Goal: Obtain resource: Obtain resource

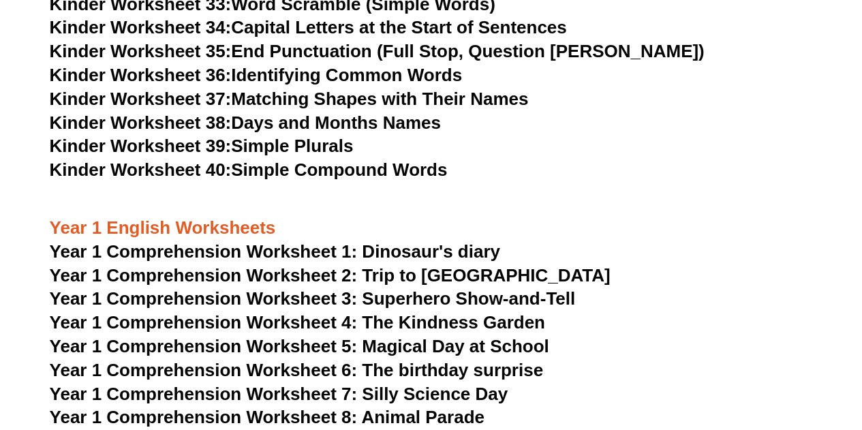
scroll to position [1358, 0]
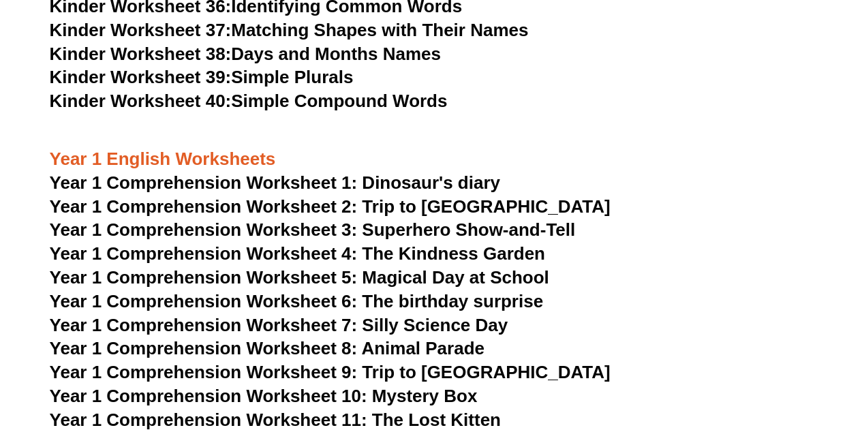
click at [200, 210] on span "Year 1 Comprehension Worksheet 2: Trip to [GEOGRAPHIC_DATA]" at bounding box center [330, 206] width 560 height 20
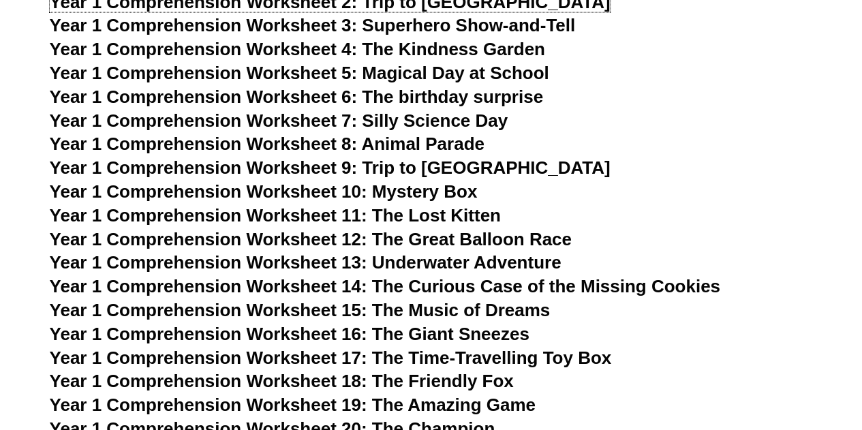
scroll to position [1494, 0]
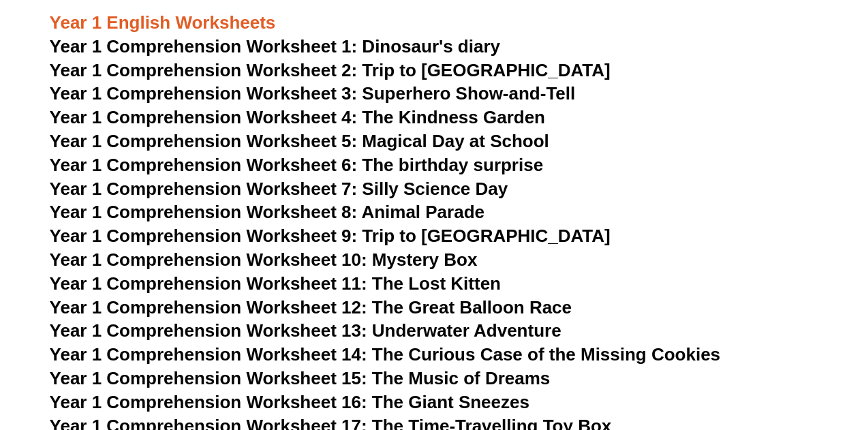
click at [379, 117] on span "Year 1 Comprehension Worksheet 4: The Kindness Garden" at bounding box center [297, 117] width 495 height 20
click at [441, 161] on span "Year 1 Comprehension Worksheet 6: The birthday surprise" at bounding box center [296, 165] width 493 height 20
click at [410, 212] on span "Year 1 Comprehension Worksheet 8: Animal Parade" at bounding box center [267, 212] width 435 height 20
click at [456, 258] on span "Year 1 Comprehension Worksheet 10: Mystery Box" at bounding box center [264, 259] width 428 height 20
click at [471, 279] on span "Year 1 Comprehension Worksheet 11: The Lost Kitten" at bounding box center [275, 283] width 451 height 20
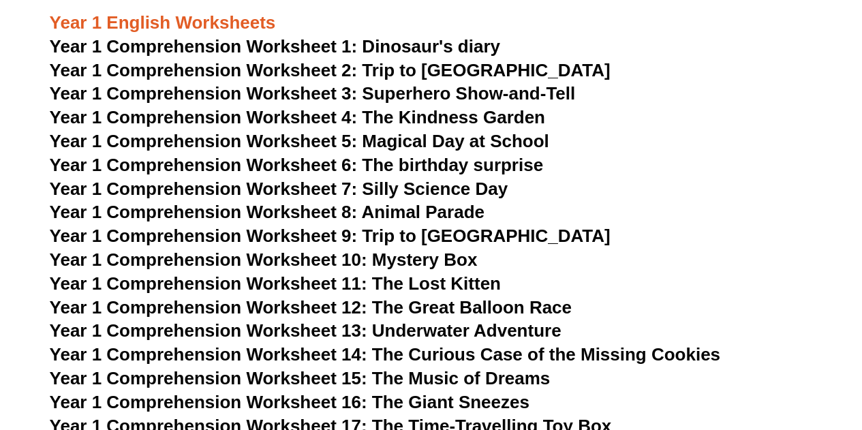
click at [522, 309] on span "Year 1 Comprehension Worksheet 12: The Great Balloon Race" at bounding box center [311, 307] width 522 height 20
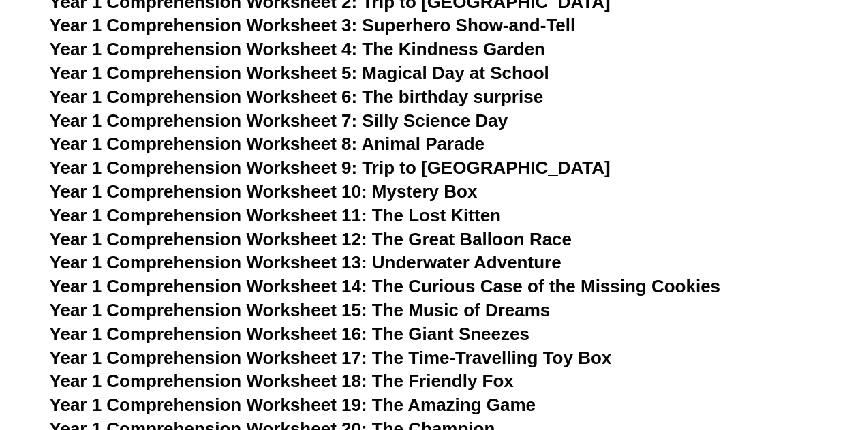
click at [607, 277] on span "Year 1 Comprehension Worksheet 14: The Curious Case of the Missing Cookies" at bounding box center [385, 286] width 670 height 20
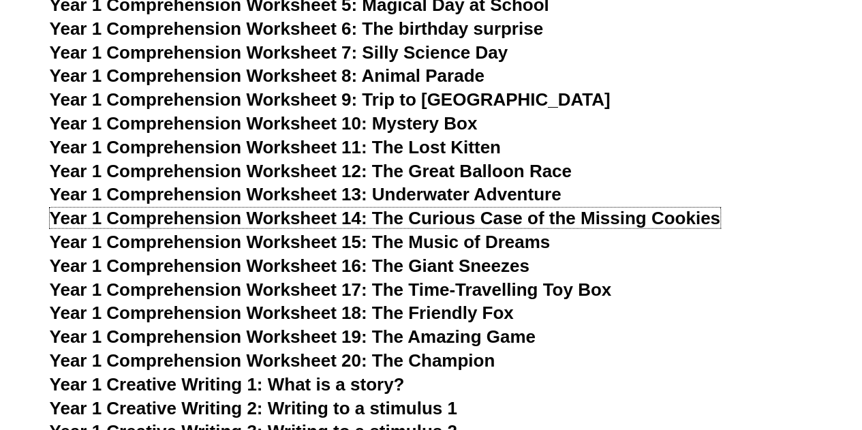
scroll to position [1699, 0]
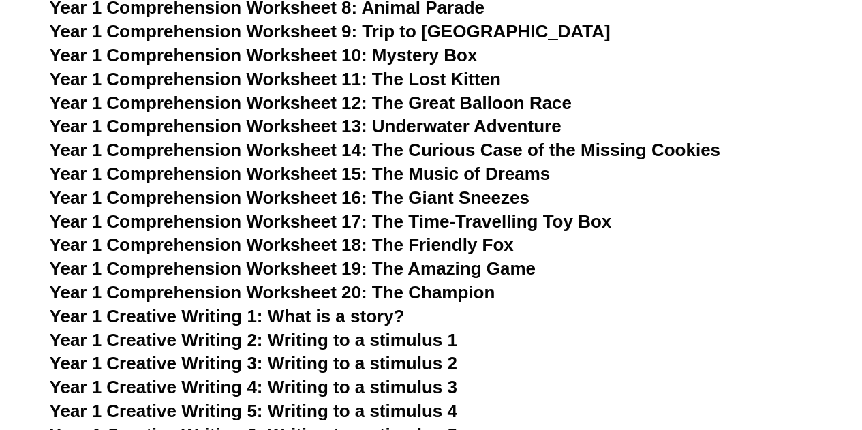
click at [492, 176] on span "Year 1 Comprehension Worksheet 15: The Music of Dreams" at bounding box center [300, 173] width 501 height 20
click at [492, 175] on span "Year 1 Comprehension Worksheet 15: The Music of Dreams" at bounding box center [300, 173] width 501 height 20
click at [488, 200] on span "Year 1 Comprehension Worksheet 16: The Giant Sneezes" at bounding box center [289, 197] width 479 height 20
click at [491, 266] on span "Year 1 Comprehension Worksheet 19: The Amazing Game" at bounding box center [293, 268] width 486 height 20
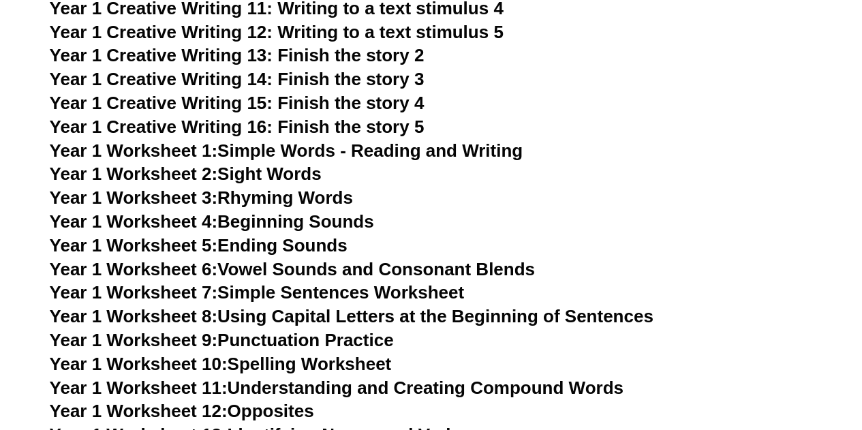
scroll to position [2311, 0]
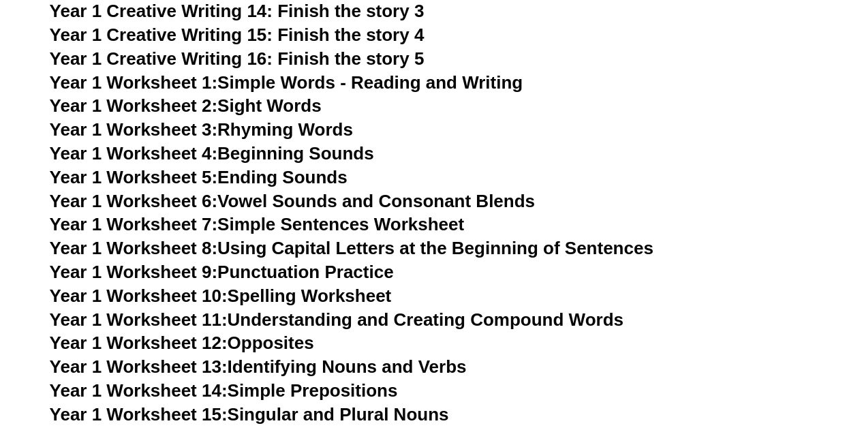
click at [389, 219] on link "Year 1 Worksheet 7: Simple Sentences Worksheet" at bounding box center [257, 224] width 415 height 20
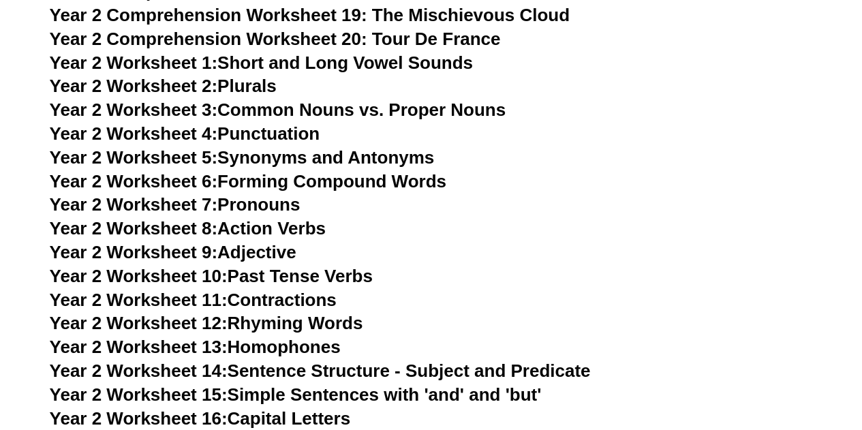
scroll to position [3129, 0]
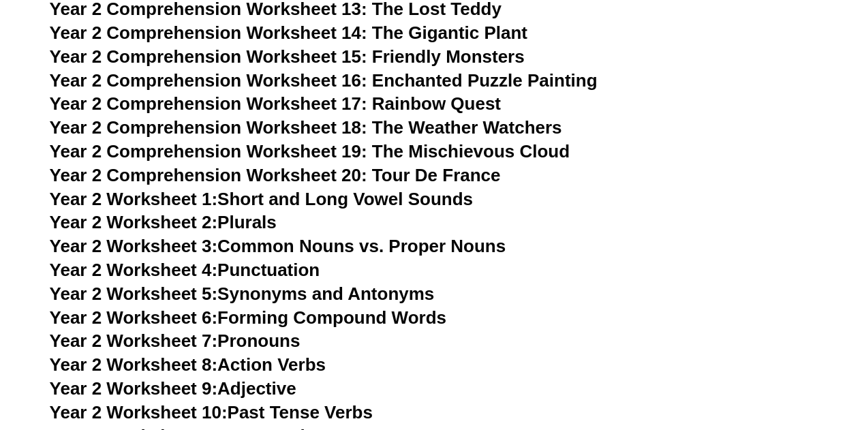
click at [414, 193] on link "Year 2 Worksheet 1: Short and Long Vowel Sounds" at bounding box center [261, 199] width 423 height 20
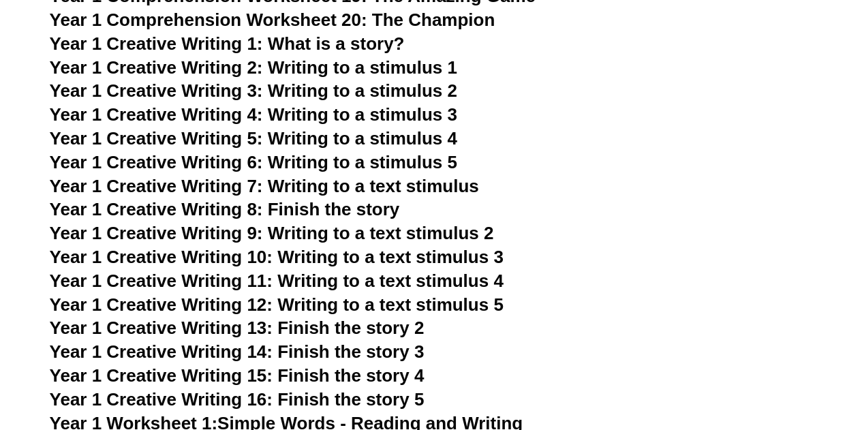
scroll to position [1630, 0]
